Goal: Task Accomplishment & Management: Manage account settings

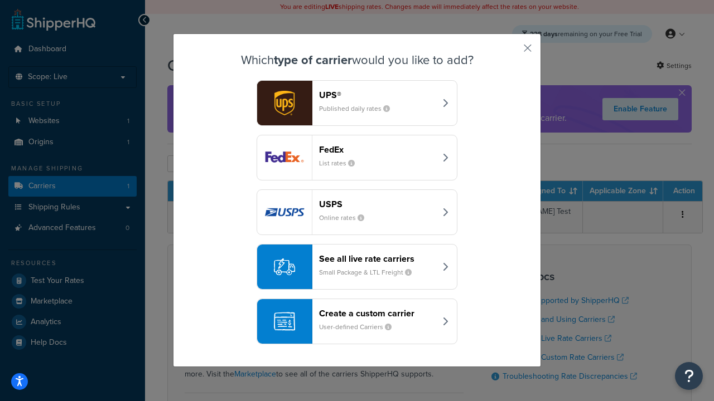
click at [377, 149] on header "FedEx" at bounding box center [377, 149] width 117 height 11
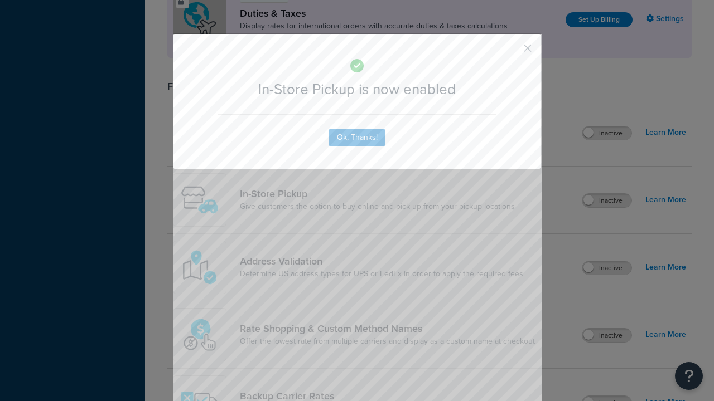
click at [511, 52] on button "button" at bounding box center [511, 52] width 3 height 3
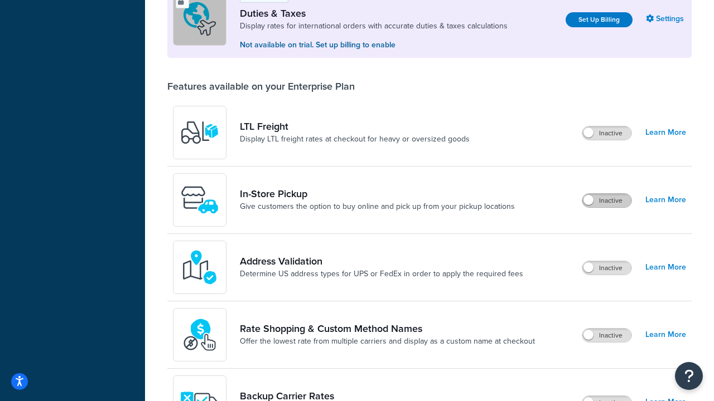
scroll to position [340, 0]
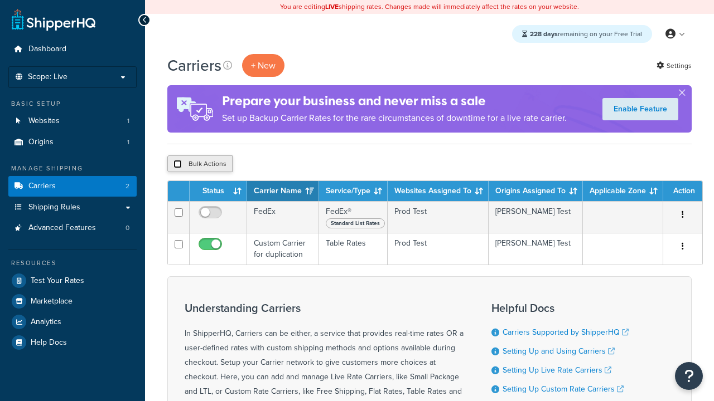
click at [177, 164] on input "checkbox" at bounding box center [177, 164] width 8 height 8
checkbox input "true"
click at [0, 0] on button "Delete" at bounding box center [0, 0] width 0 height 0
